Goal: Information Seeking & Learning: Learn about a topic

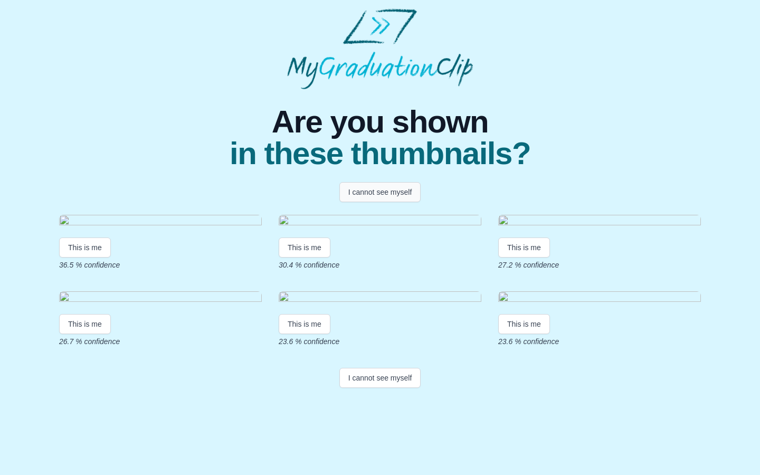
click at [369, 196] on button "I cannot see myself" at bounding box center [380, 192] width 82 height 20
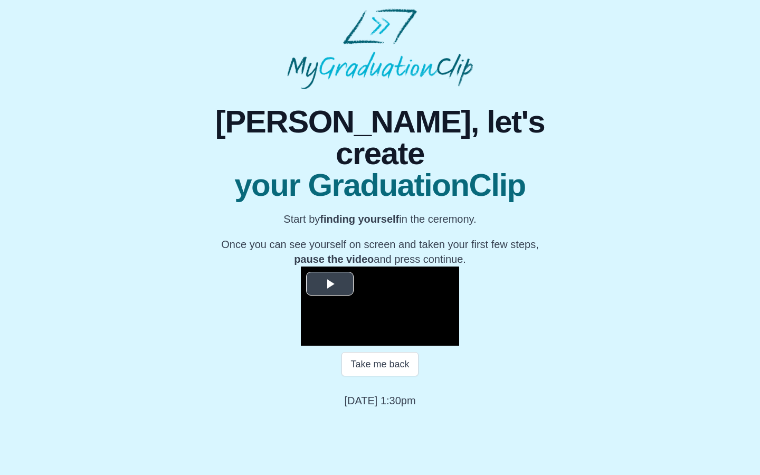
click at [330, 284] on span "Video Player" at bounding box center [330, 284] width 0 height 0
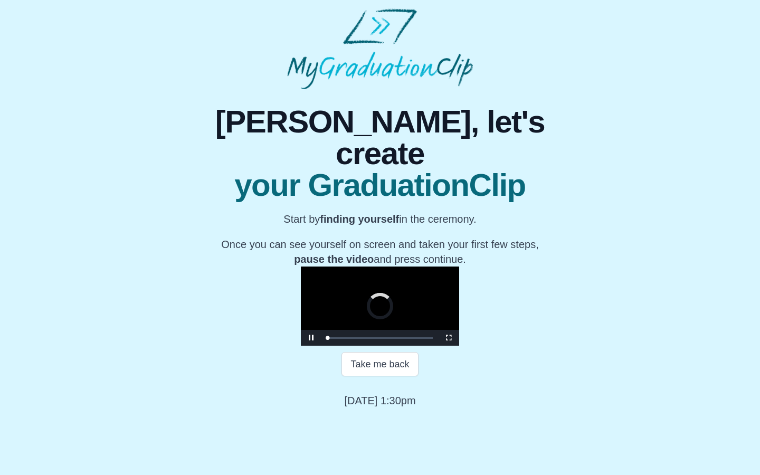
click at [452, 310] on video "Video Player" at bounding box center [380, 306] width 158 height 79
click at [449, 338] on span "Video Player" at bounding box center [449, 338] width 0 height 0
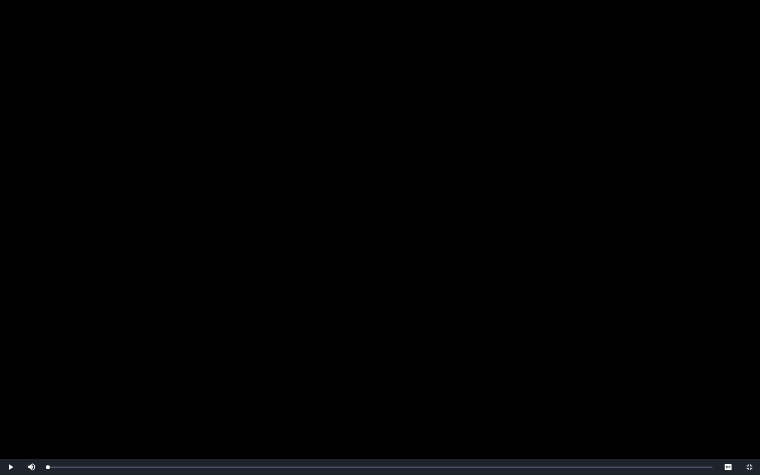
click at [11, 467] on span "Video Player" at bounding box center [11, 467] width 0 height 0
click at [87, 463] on div "Loaded : 0% 02:15 01:36 Progress : 0%" at bounding box center [380, 467] width 676 height 16
click at [101, 465] on div "Loaded : 0% 02:55 02:17 Progress : 0%" at bounding box center [380, 467] width 676 height 16
click at [112, 466] on div "Loaded : 0% 03:40 03:03 Progress : 0%" at bounding box center [380, 467] width 665 height 3
click at [107, 467] on div "03:22" at bounding box center [107, 467] width 1 height 3
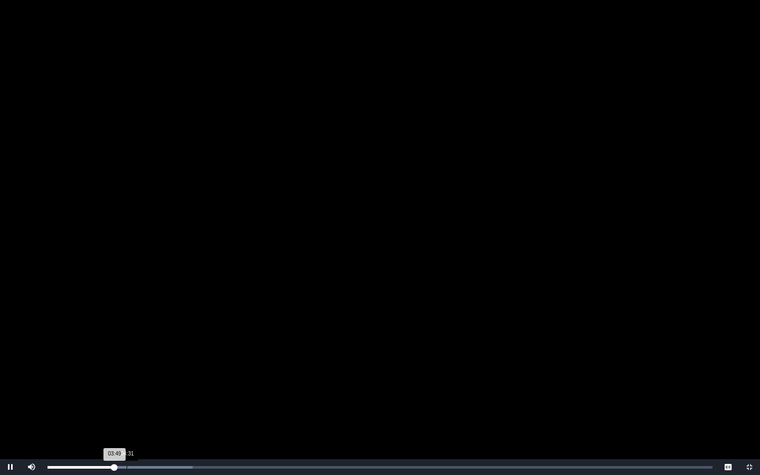
click at [127, 463] on div "Loaded : 0% 04:31 03:49 Progress : 0%" at bounding box center [380, 467] width 676 height 16
click at [140, 468] on div "Loaded : 0% 04:44 04:34 Progress : 0%" at bounding box center [380, 467] width 665 height 3
click at [169, 467] on div "Loaded : 0% 06:56 05:21 Progress : 0%" at bounding box center [380, 467] width 665 height 3
click at [204, 466] on div "Loaded : 0% 08:57 08:57 Progress : 0%" at bounding box center [380, 467] width 665 height 3
click at [233, 465] on div "Loaded : 0% 10:36 10:36 Progress : 0%" at bounding box center [380, 467] width 676 height 16
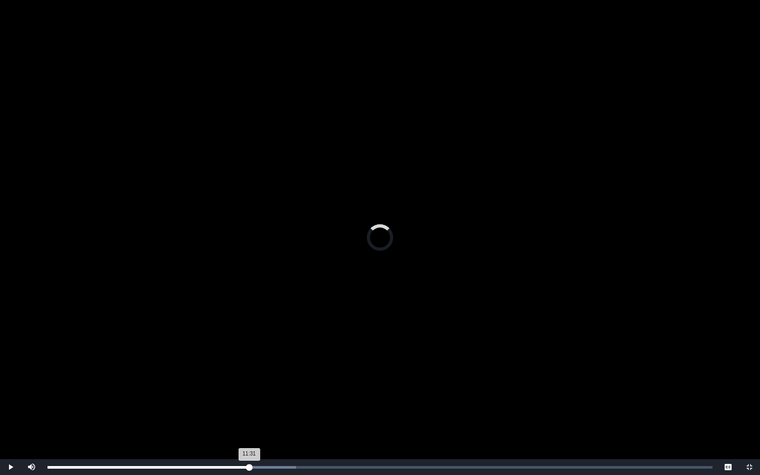
click at [249, 465] on div "Loaded : 0% 11:31 11:31 Progress : 0%" at bounding box center [380, 467] width 676 height 16
click at [272, 466] on div "Loaded : 0% 12:49 11:32 Progress : 0%" at bounding box center [380, 467] width 665 height 3
click at [295, 467] on div "Loaded : 0% 14:08 12:49 Progress : 0%" at bounding box center [380, 467] width 665 height 3
click at [318, 468] on div "Loaded : 0% 15:28 14:10 Progress : 0%" at bounding box center [380, 467] width 665 height 3
click at [337, 466] on div "Loaded : 0% 16:13 15:28 Progress : 0%" at bounding box center [380, 467] width 665 height 3
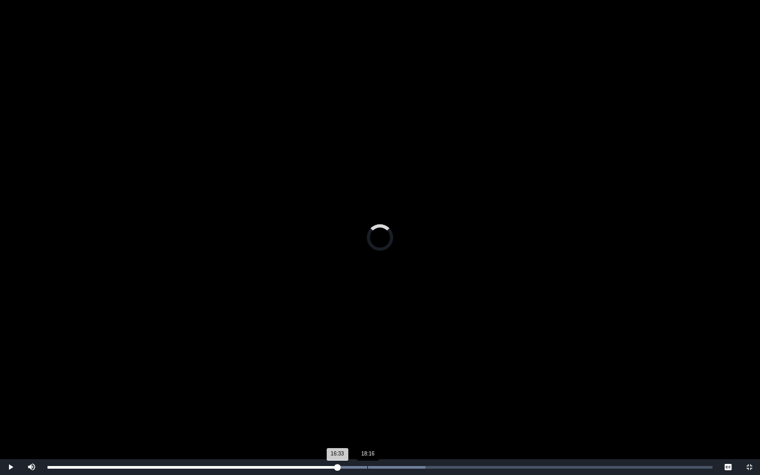
click at [367, 462] on div "Loaded : 0% 18:16 16:33 Progress : 0%" at bounding box center [380, 467] width 676 height 16
click at [395, 463] on div "Loaded : 0% 19:32 18:16 Progress : 0%" at bounding box center [380, 467] width 676 height 16
click at [430, 463] on div "Loaded : 0% 20:26 19:50 Progress : 0%" at bounding box center [380, 467] width 676 height 16
click at [459, 462] on div "Loaded : 0% 23:00 21:50 Progress : 0%" at bounding box center [380, 467] width 676 height 16
click at [496, 462] on div "Loaded : 0% 25:38 23:37 Progress : 0%" at bounding box center [380, 467] width 676 height 16
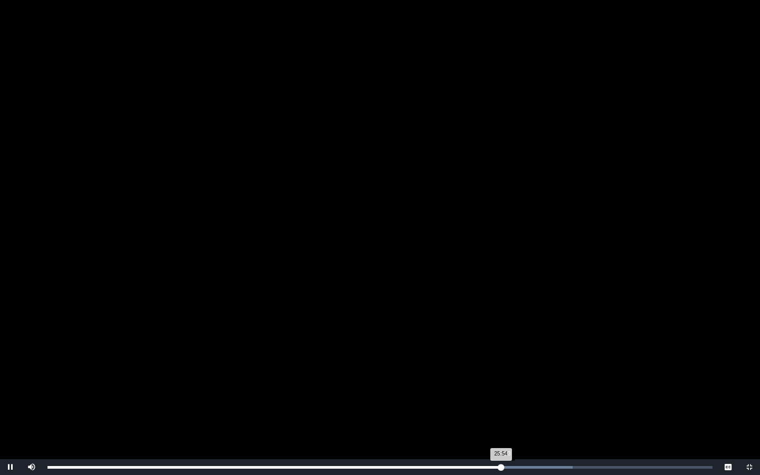
click at [501, 466] on div "25:54 Progress : 0%" at bounding box center [274, 467] width 453 height 3
click at [502, 466] on div "25:58 Progress : 0%" at bounding box center [275, 467] width 454 height 3
click at [509, 466] on div "26:30 Progress : 0%" at bounding box center [280, 467] width 464 height 3
click at [633, 466] on div "33:28 Progress : 0%" at bounding box center [343, 467] width 590 height 3
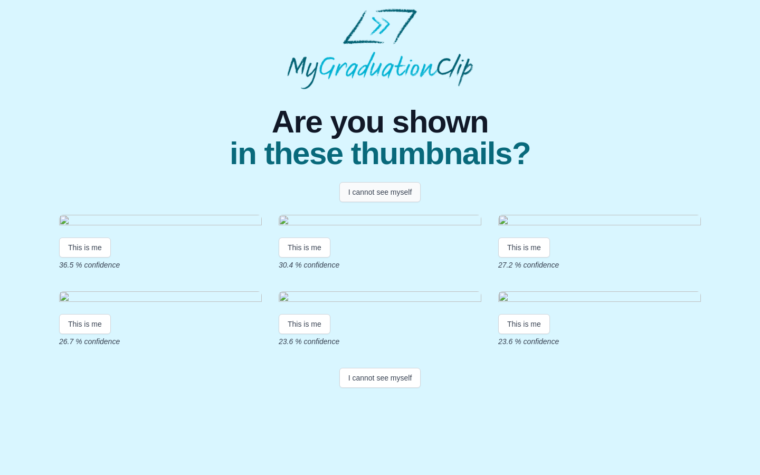
click at [361, 193] on button "I cannot see myself" at bounding box center [380, 192] width 82 height 20
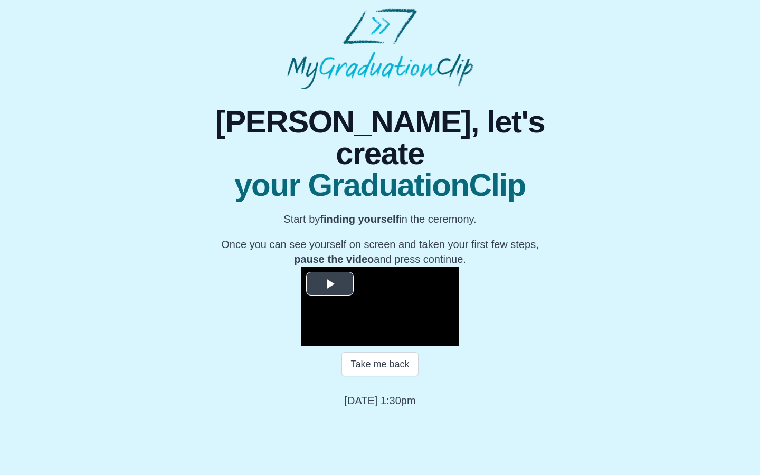
click at [330, 284] on span "Video Player" at bounding box center [330, 284] width 0 height 0
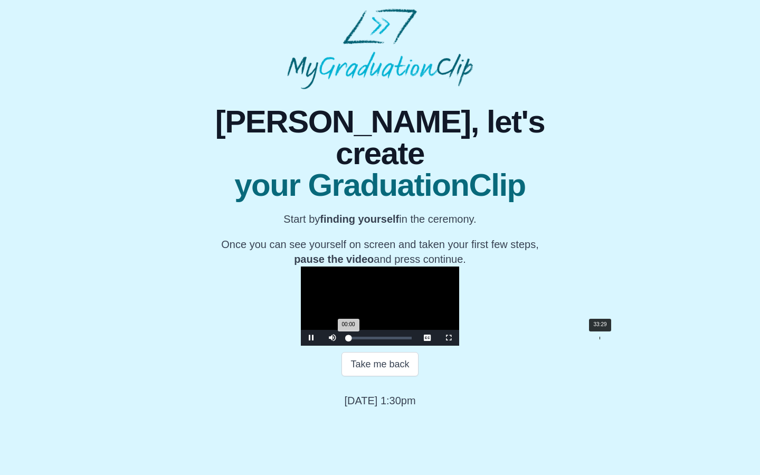
click at [412, 339] on div "Loaded : 0% 33:29 00:00 Progress : 0%" at bounding box center [379, 338] width 63 height 3
click at [449, 338] on span "Video Player" at bounding box center [449, 338] width 0 height 0
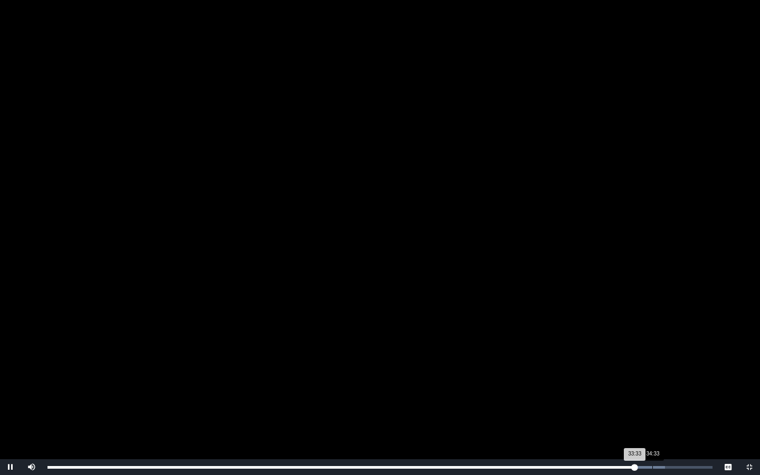
click at [652, 464] on div "Loaded : 0% 34:33 33:33 Progress : 0%" at bounding box center [380, 467] width 676 height 16
click at [660, 466] on div "Loaded : 0% 34:42 34:34 Progress : 0%" at bounding box center [380, 467] width 665 height 3
click at [667, 466] on div "35:22 Progress : 0%" at bounding box center [357, 467] width 619 height 3
click at [449, 463] on div "Loaded : 0% 22:57 22:57 Progress : 0%" at bounding box center [380, 467] width 676 height 16
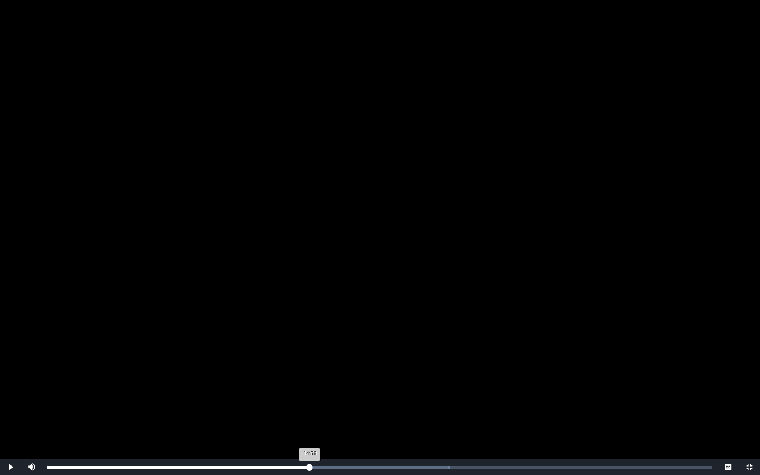
click at [310, 466] on div "Loaded : 0% 14:59 14:59 Progress : 0%" at bounding box center [380, 467] width 676 height 16
click at [381, 471] on div "Loaded : 0% 19:03 15:00 Progress : 0%" at bounding box center [380, 467] width 676 height 16
click at [390, 466] on div "19:32 Progress : 0%" at bounding box center [219, 467] width 342 height 3
click at [87, 466] on div "02:15" at bounding box center [87, 467] width 1 height 3
click at [114, 470] on div "Loaded : 0% 03:38 02:14 Progress : 0%" at bounding box center [380, 467] width 676 height 16
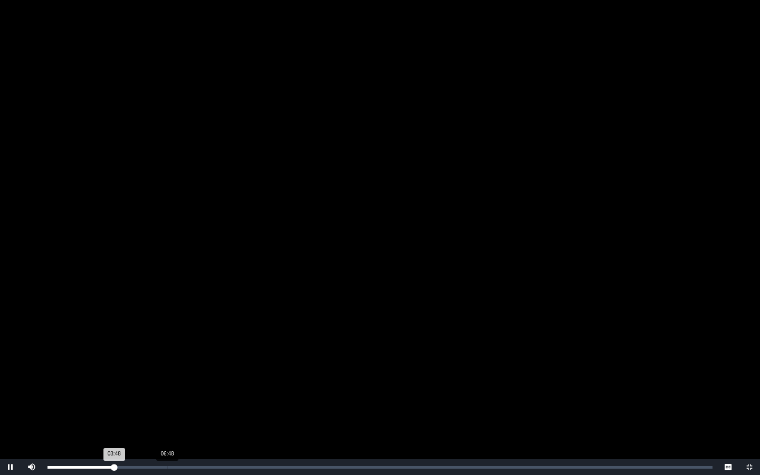
click at [167, 473] on div "Loaded : 0% 06:48 03:48 Progress : 0%" at bounding box center [380, 467] width 676 height 16
click at [224, 469] on div "Loaded : 0% 10:04 06:49 Progress : 0%" at bounding box center [380, 467] width 676 height 16
click at [273, 466] on div "12:50" at bounding box center [272, 467] width 1 height 3
click at [349, 464] on div "Loaded : 0% 17:04 12:52 Progress : 0%" at bounding box center [380, 467] width 676 height 16
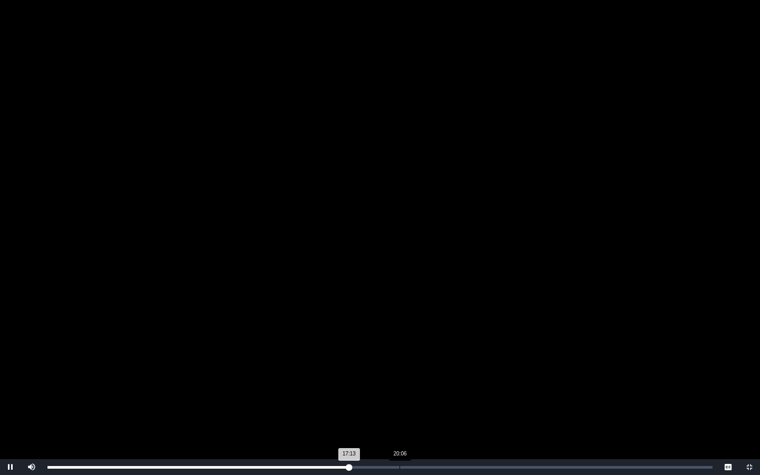
click at [399, 466] on div "Loaded : 0% 20:06 17:13 Progress : 0%" at bounding box center [380, 467] width 665 height 3
click at [416, 466] on div "Loaded : 0% 21:03 20:05 Progress : 0%" at bounding box center [380, 467] width 665 height 3
click at [438, 466] on div "Loaded : 0% 22:17 21:03 Progress : 0%" at bounding box center [380, 467] width 665 height 3
click at [431, 463] on div "Loaded : 0% 21:53 22:21 Progress : 0%" at bounding box center [380, 467] width 676 height 16
click at [468, 464] on div "Loaded : 0% 24:02 22:44 Progress : 0%" at bounding box center [380, 467] width 676 height 16
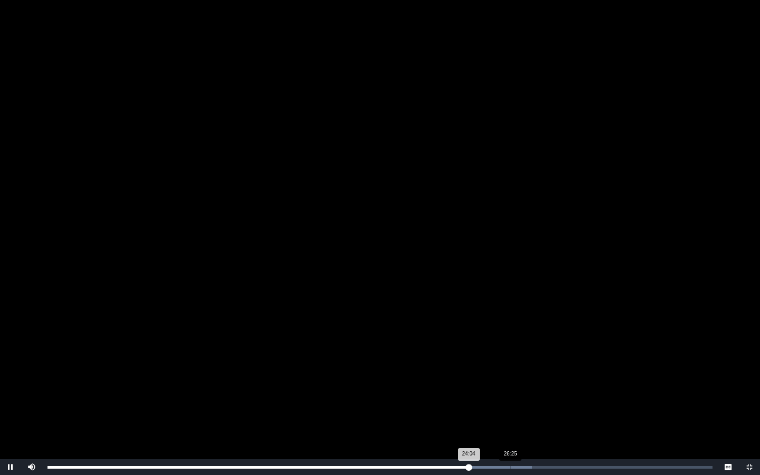
click at [511, 465] on div "Loaded : 0% 26:25 24:04 Progress : 0%" at bounding box center [380, 467] width 676 height 16
click at [481, 460] on div "Loaded : 0% 24:47 26:30 Progress : 0%" at bounding box center [380, 467] width 676 height 16
click at [469, 466] on div "24:04" at bounding box center [469, 467] width 1 height 3
click at [465, 466] on div "23:49" at bounding box center [465, 467] width 1 height 3
click at [453, 465] on div "Loaded : 0% 23:11 23:11 Progress : 0%" at bounding box center [380, 467] width 676 height 16
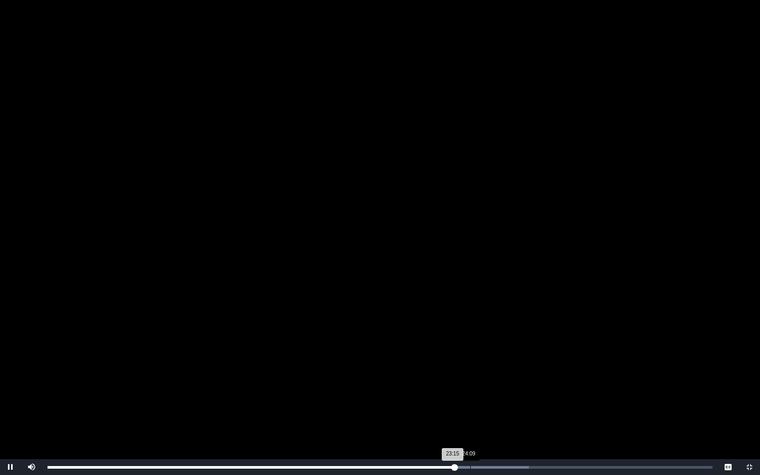
click at [479, 470] on div "Loaded : 0% 24:09 23:15 Progress : 0%" at bounding box center [380, 467] width 676 height 16
click at [503, 467] on div "Loaded : 0% 25:59 24:40 Progress : 0%" at bounding box center [380, 467] width 665 height 3
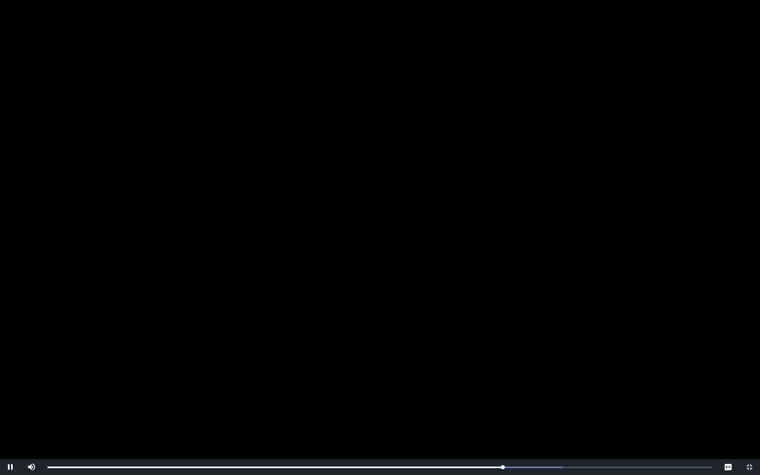
click at [750, 467] on span "Video Player" at bounding box center [750, 467] width 0 height 0
